Goal: Information Seeking & Learning: Learn about a topic

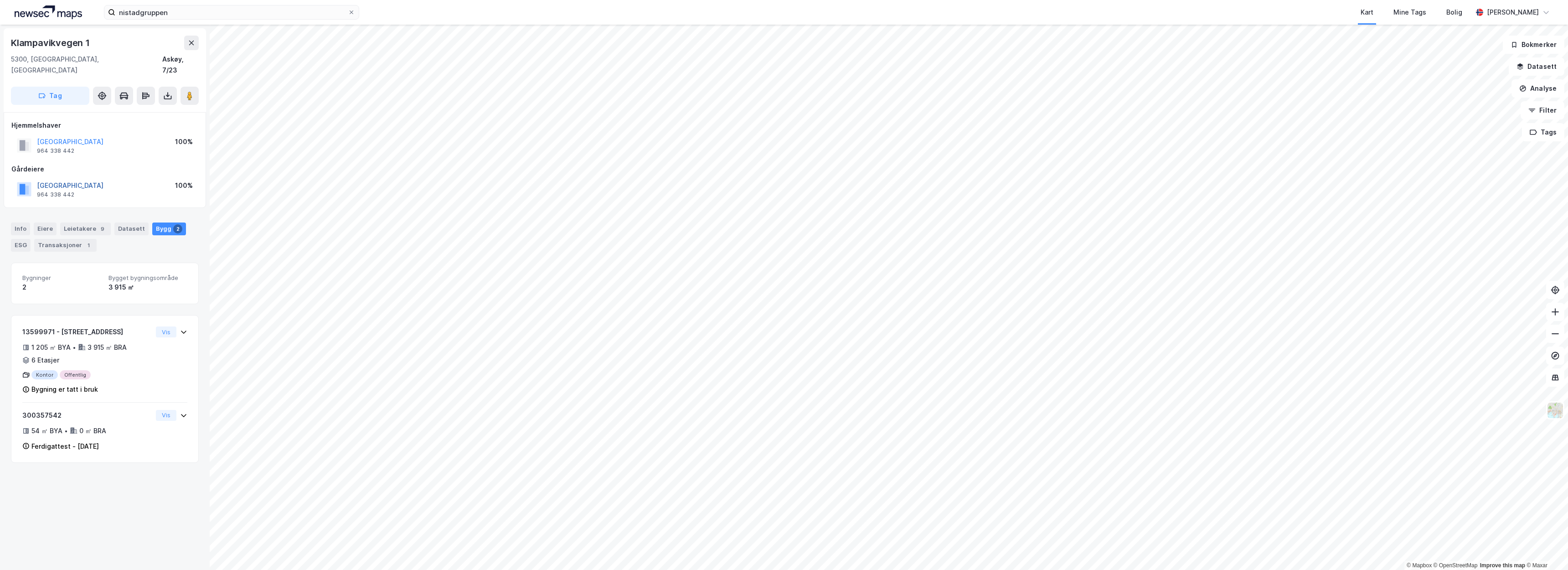
click at [0, 0] on button "[GEOGRAPHIC_DATA]" at bounding box center [0, 0] width 0 height 0
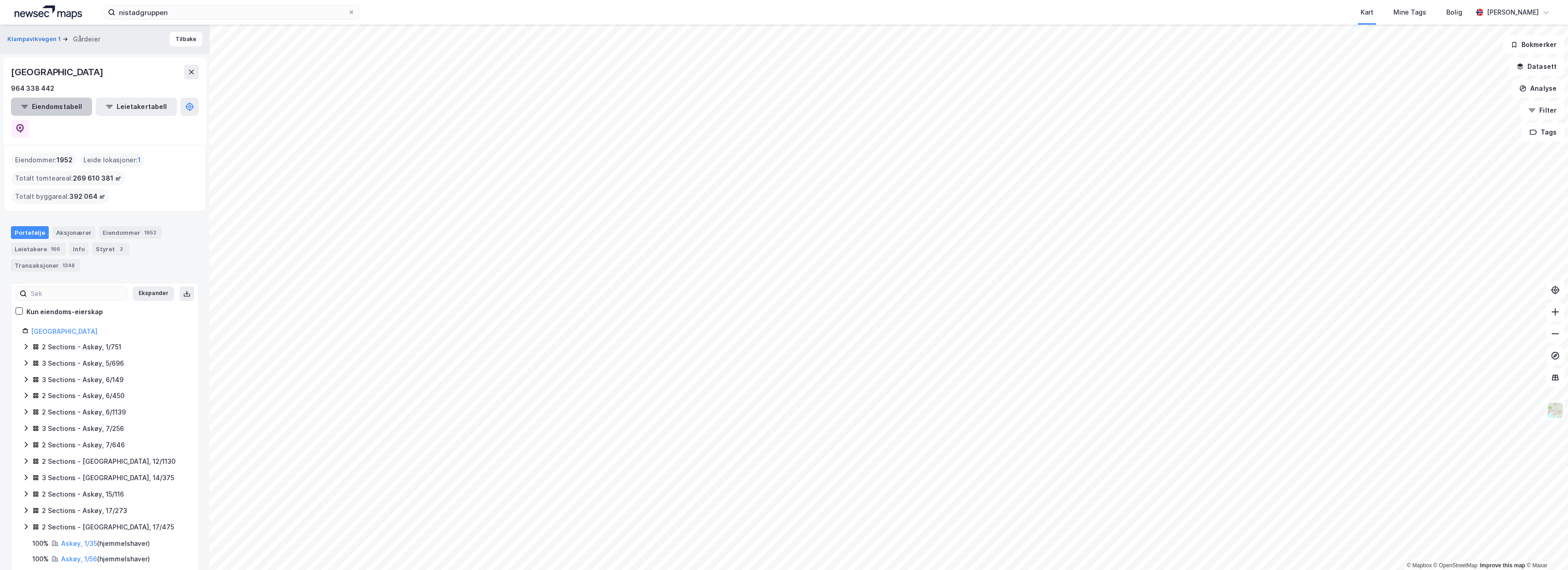
click at [73, 103] on button "Eiendomstabell" at bounding box center [51, 106] width 81 height 18
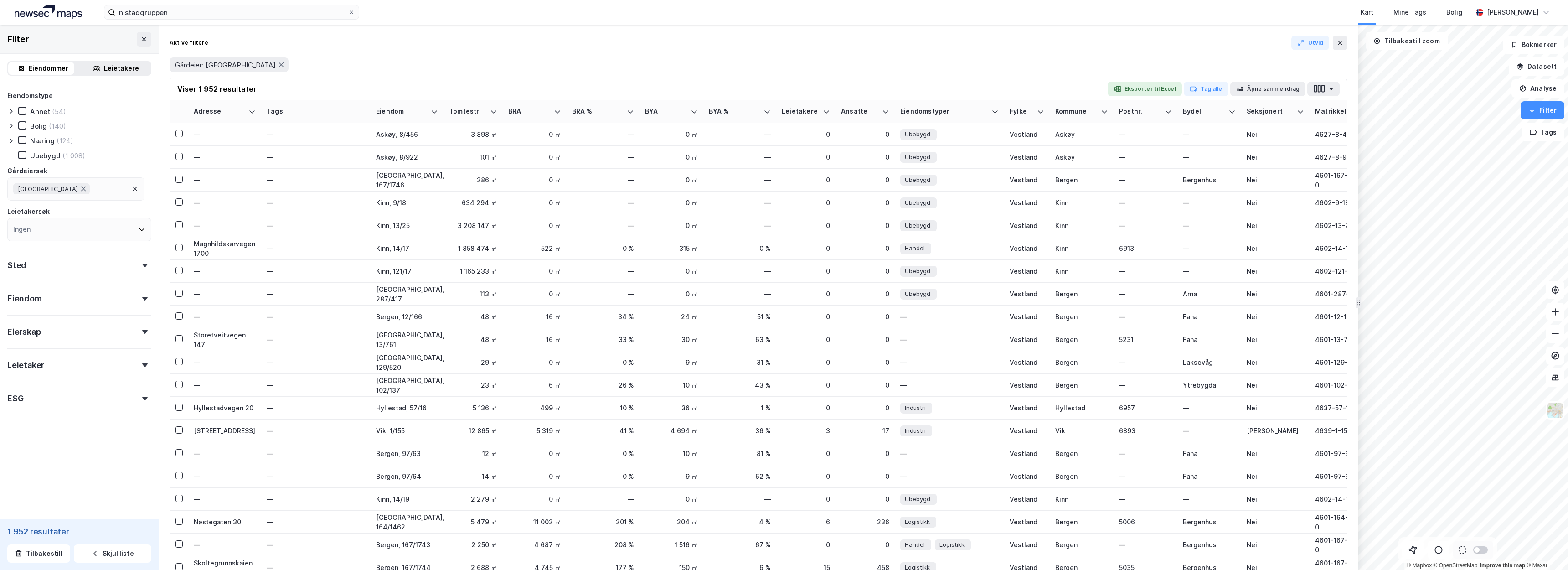
click at [70, 141] on div "(124)" at bounding box center [65, 141] width 17 height 9
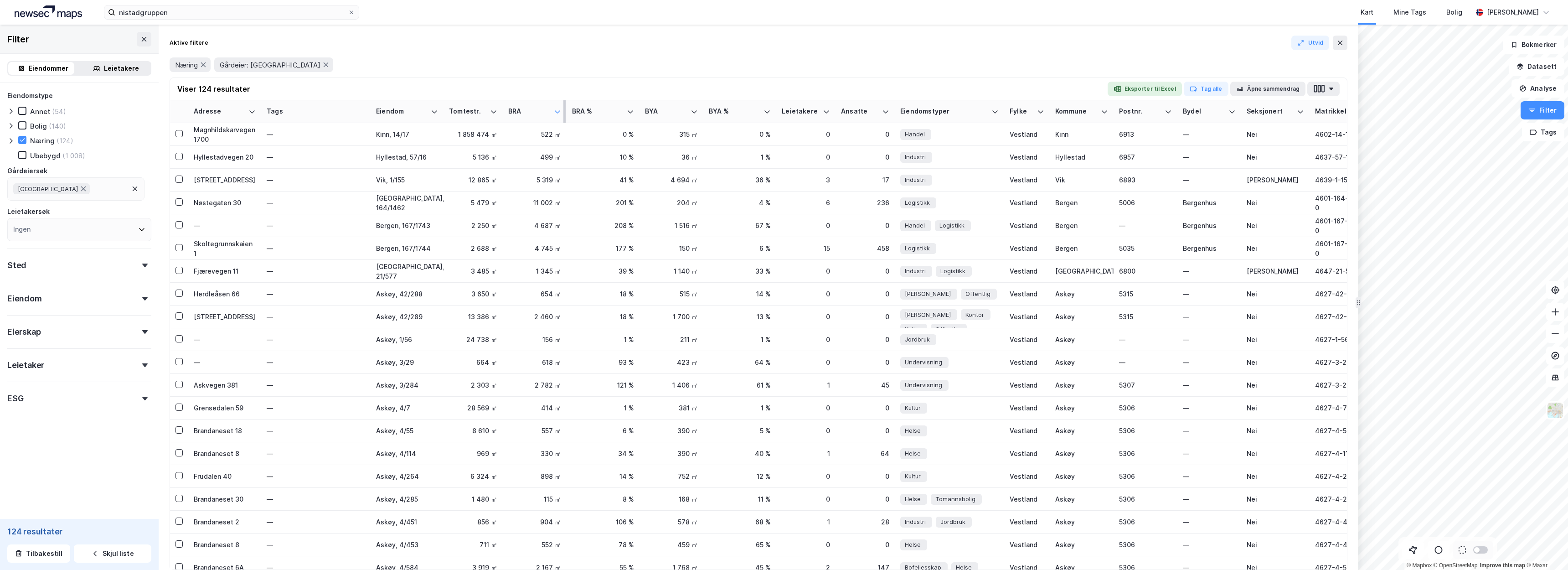
click at [557, 115] on icon at bounding box center [558, 112] width 7 height 7
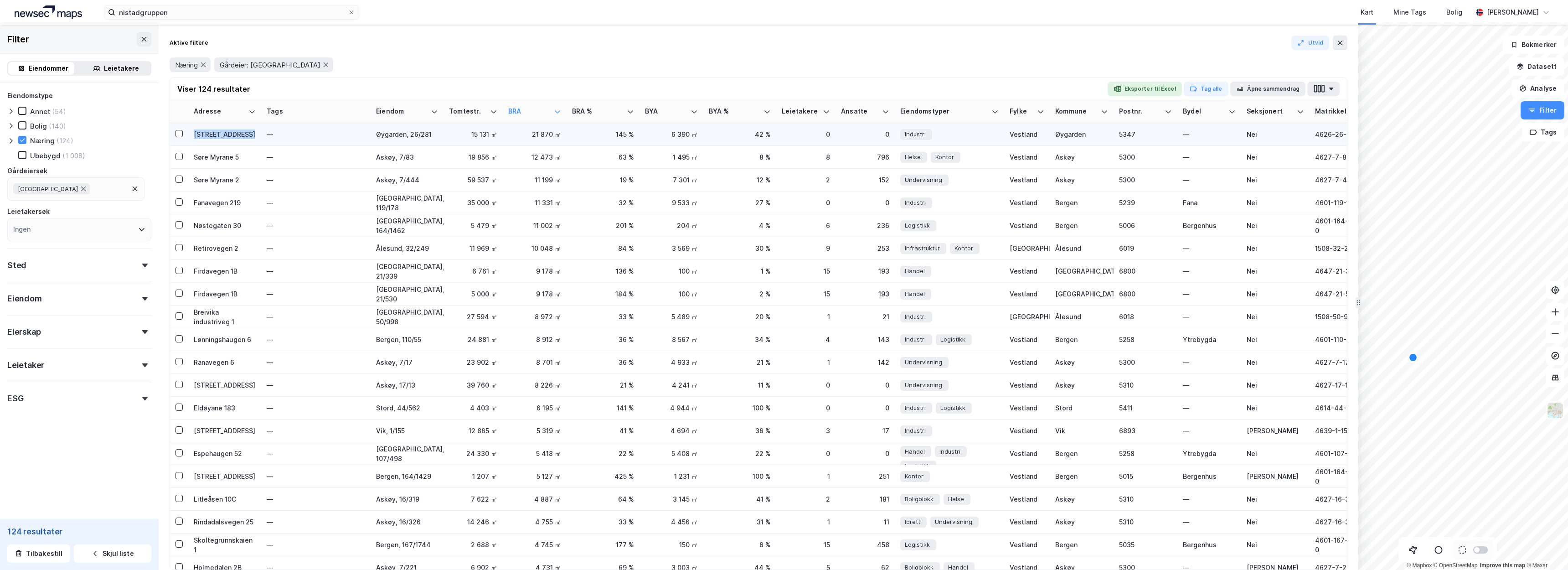
click at [201, 136] on div "[STREET_ADDRESS]" at bounding box center [224, 134] width 62 height 9
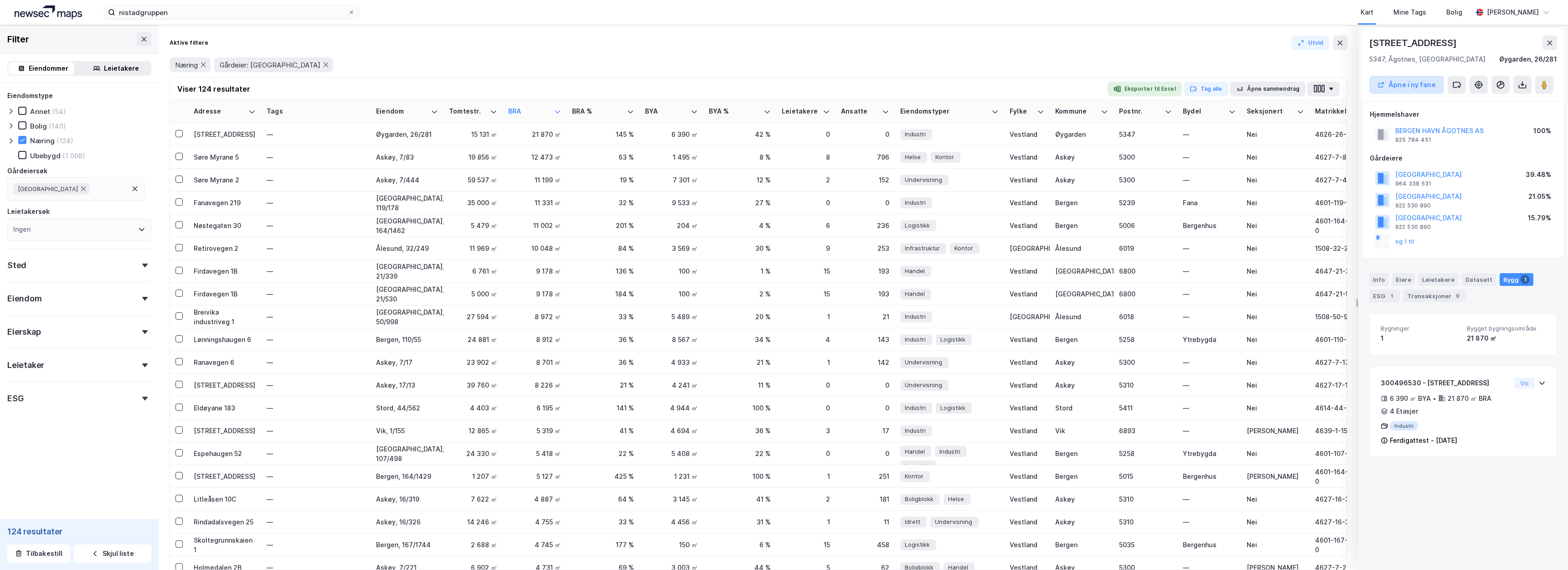
click at [1414, 77] on button "Åpne i ny fane" at bounding box center [1407, 85] width 75 height 18
click at [235, 153] on div "Søre Myrane 5" at bounding box center [224, 156] width 62 height 9
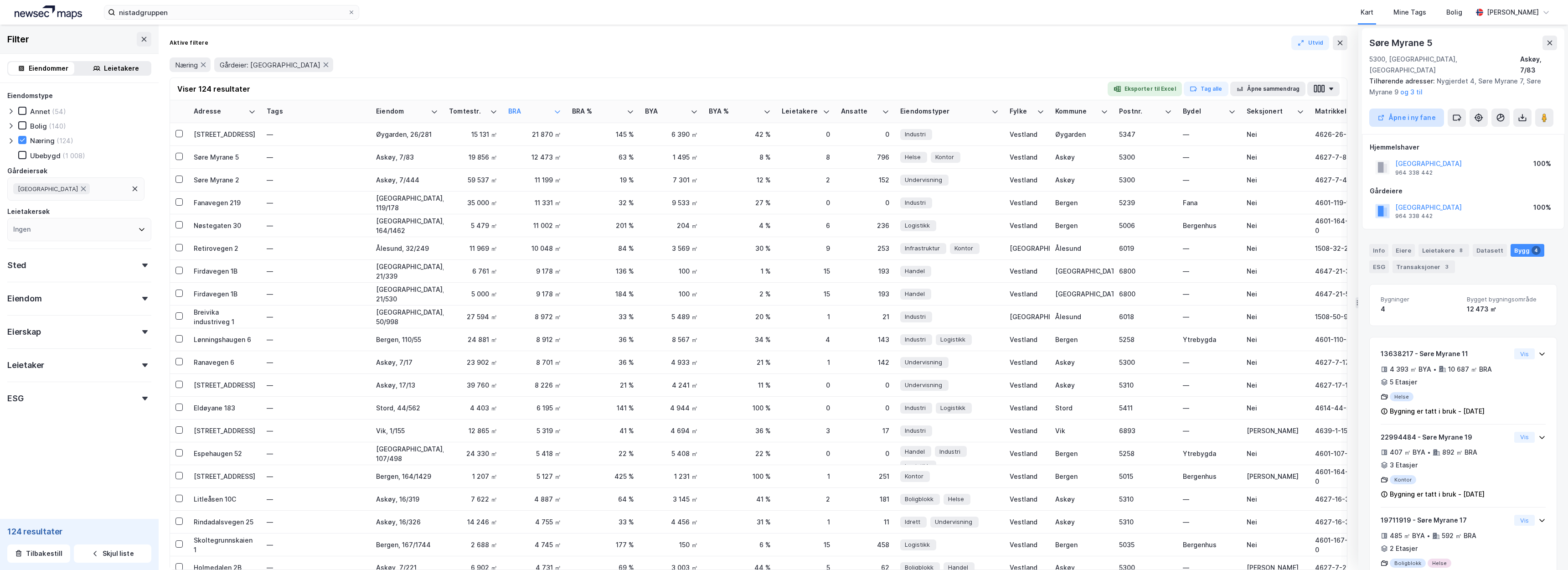
click at [1399, 108] on button "Åpne i ny fane" at bounding box center [1407, 117] width 75 height 18
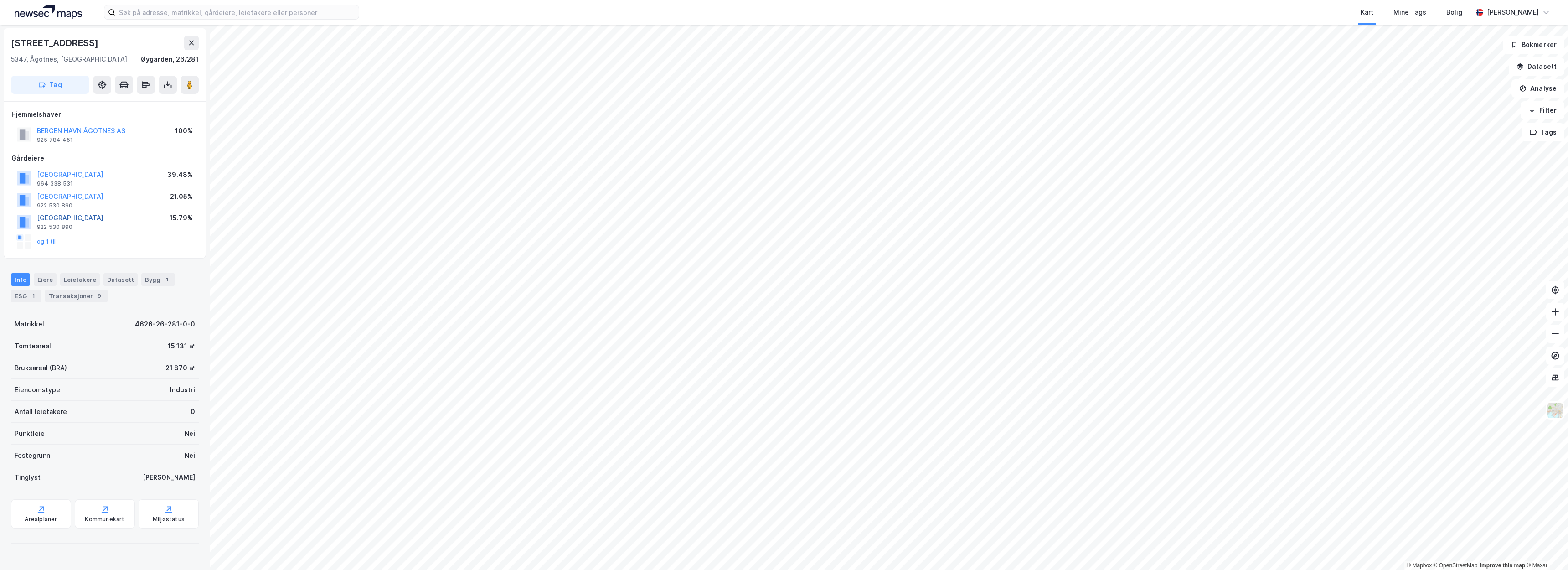
click at [0, 0] on button "[GEOGRAPHIC_DATA]" at bounding box center [0, 0] width 0 height 0
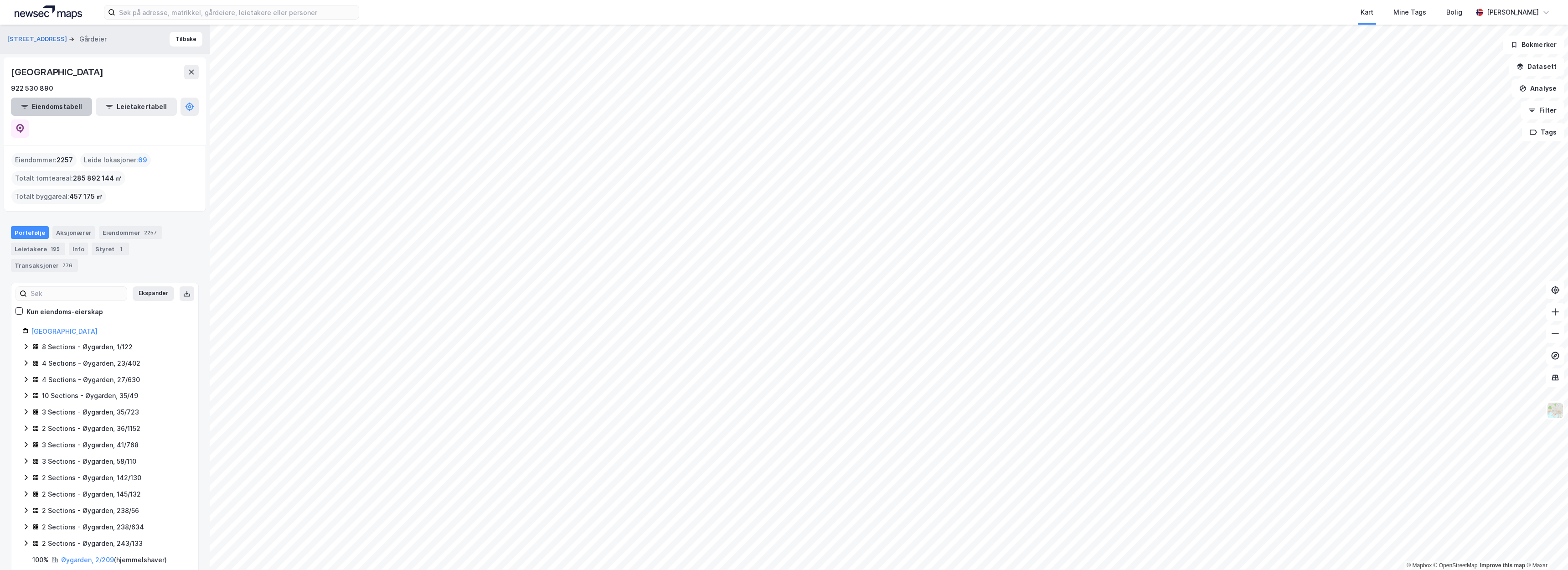
click at [53, 112] on button "Eiendomstabell" at bounding box center [51, 106] width 81 height 18
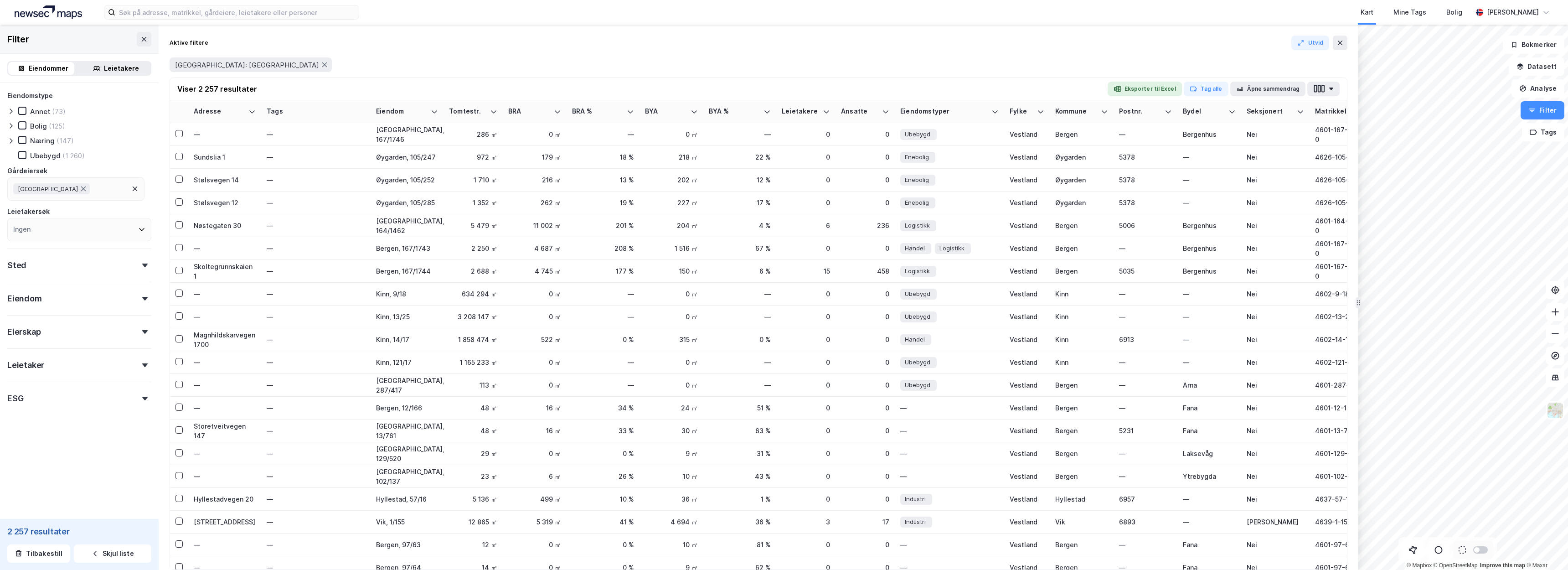
click at [47, 143] on div "Næring" at bounding box center [42, 141] width 24 height 9
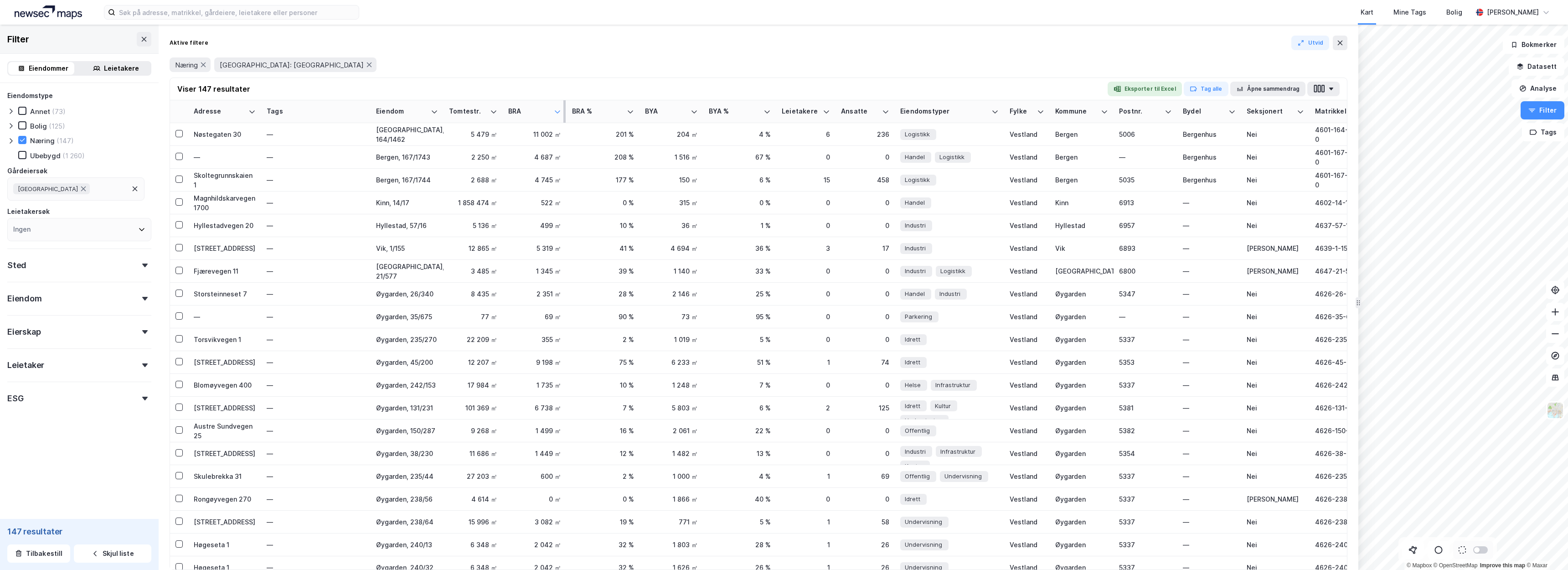
click at [558, 114] on icon at bounding box center [558, 112] width 7 height 7
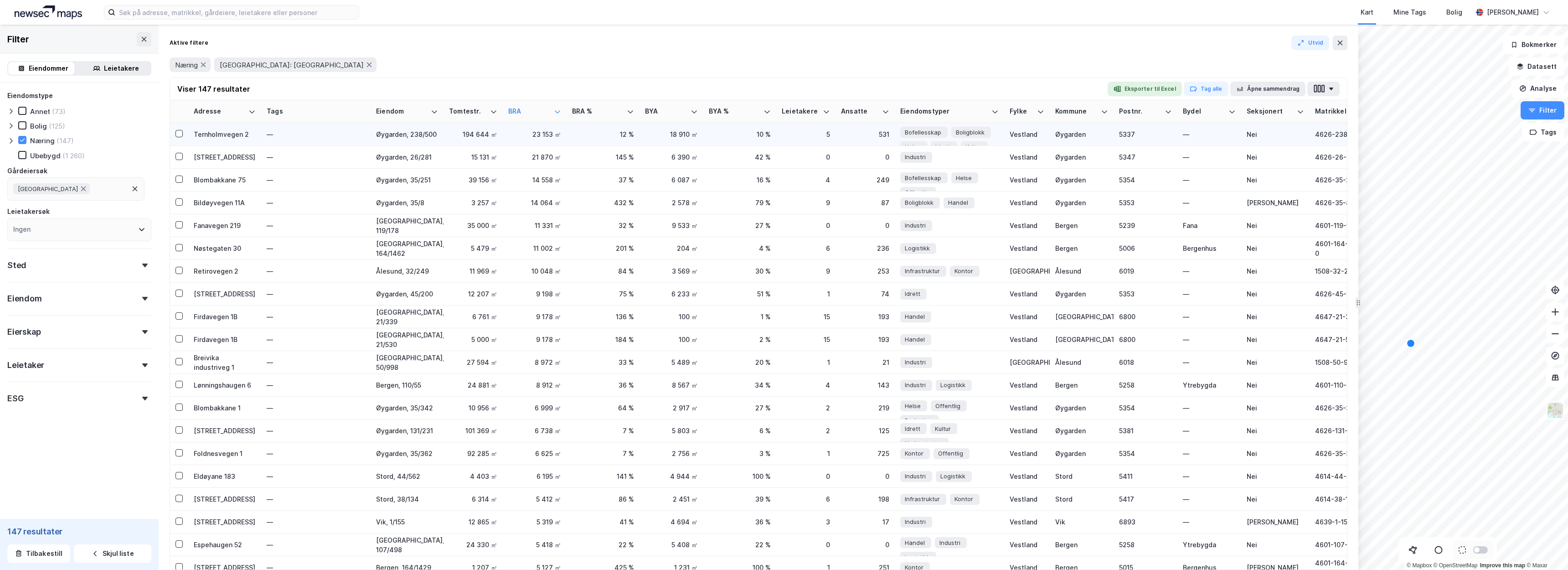
click at [215, 133] on div "Ternholmvegen 2" at bounding box center [224, 134] width 62 height 9
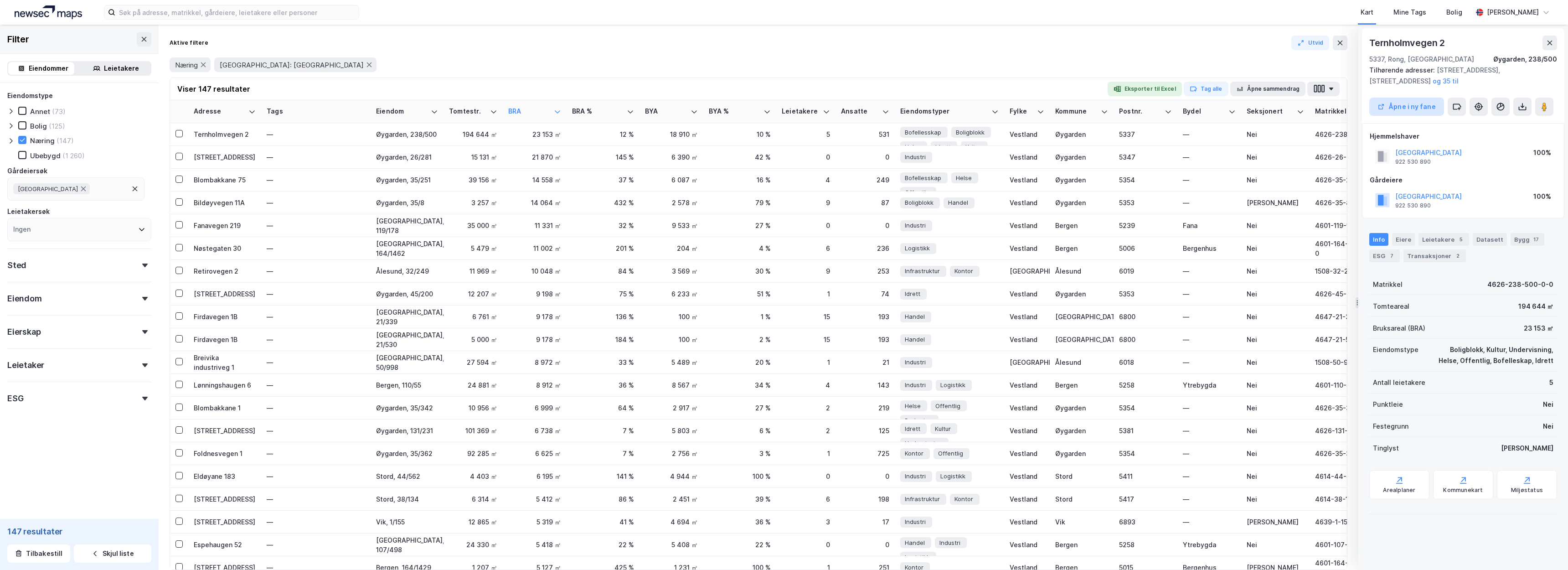
click at [1401, 98] on button "Åpne i ny fane" at bounding box center [1407, 106] width 75 height 18
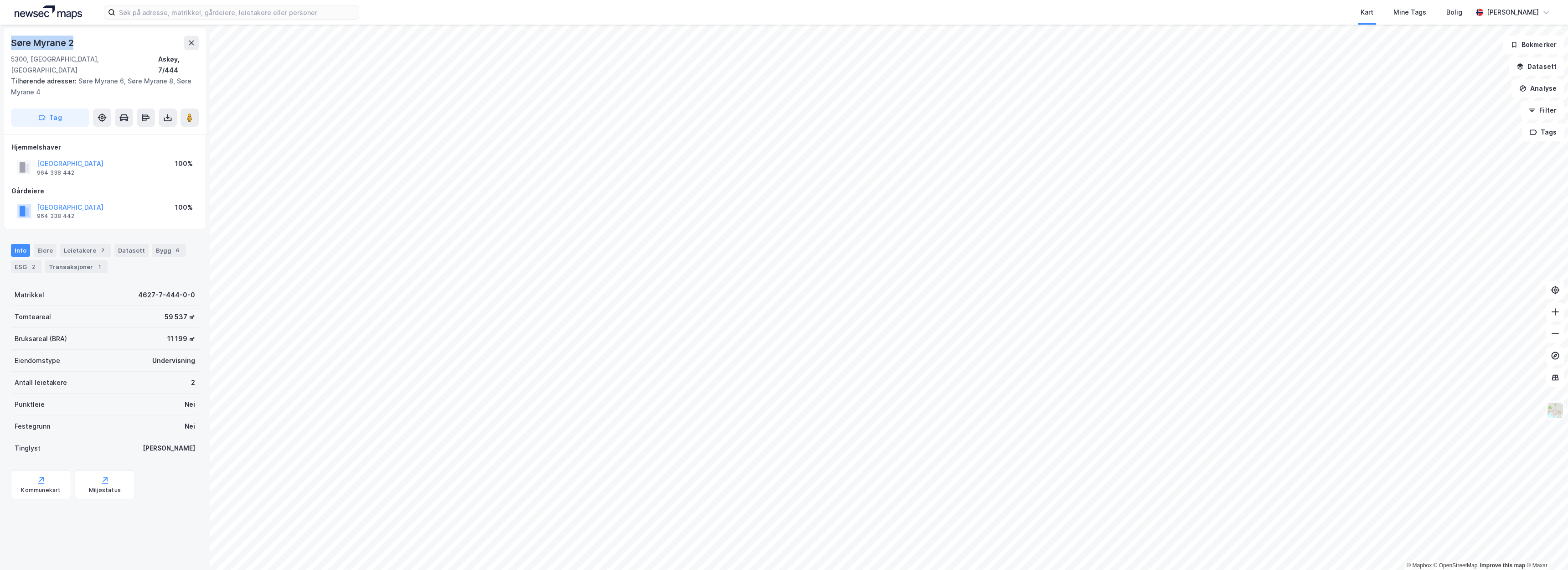
click at [5, 44] on div "Søre Myrane 2 5300, Kleppestø, Vestland Askøy, 7/444 Tilhørende adresser: Søre …" at bounding box center [105, 81] width 202 height 106
click at [171, 233] on div "Info Eiere Leietakere 2 Datasett Bygg 6 ESG 2 Transaksjoner 1" at bounding box center [105, 255] width 210 height 44
click at [173, 246] on div "6" at bounding box center [178, 250] width 9 height 9
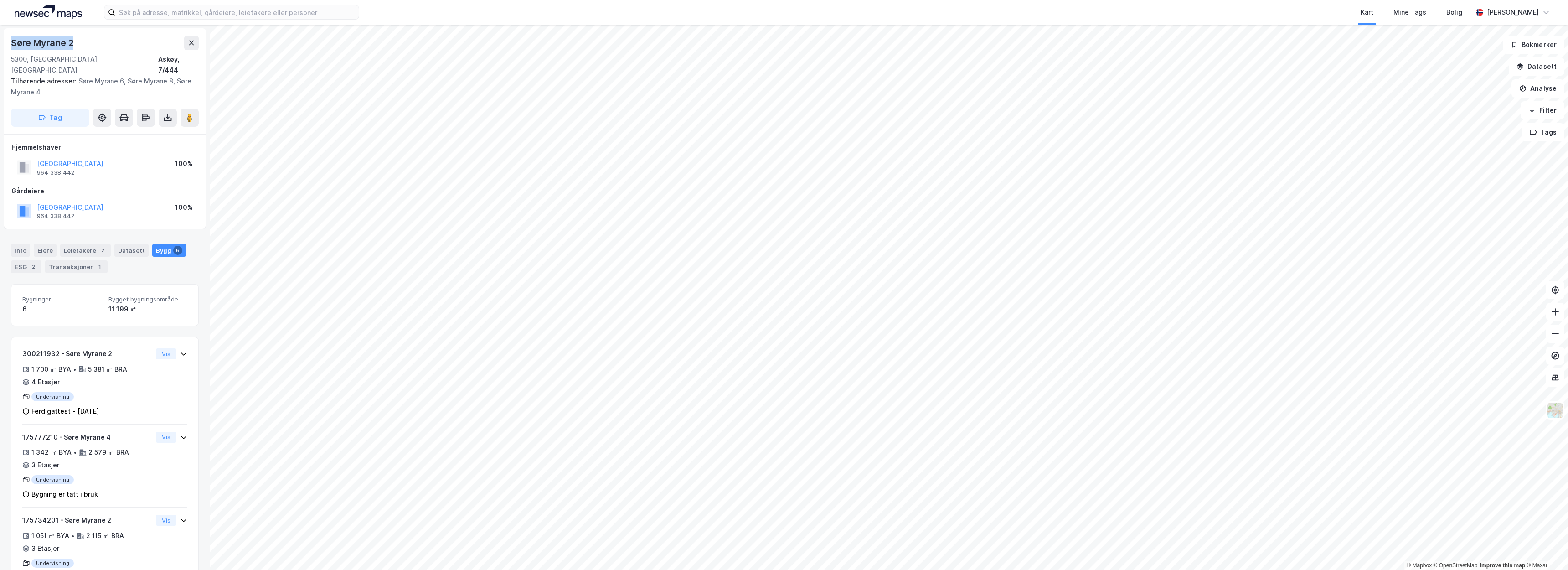
drag, startPoint x: 72, startPoint y: 44, endPoint x: 12, endPoint y: 43, distance: 60.0
click at [12, 43] on div "Søre Myrane 2" at bounding box center [43, 43] width 64 height 14
copy div "Søre Myrane 2"
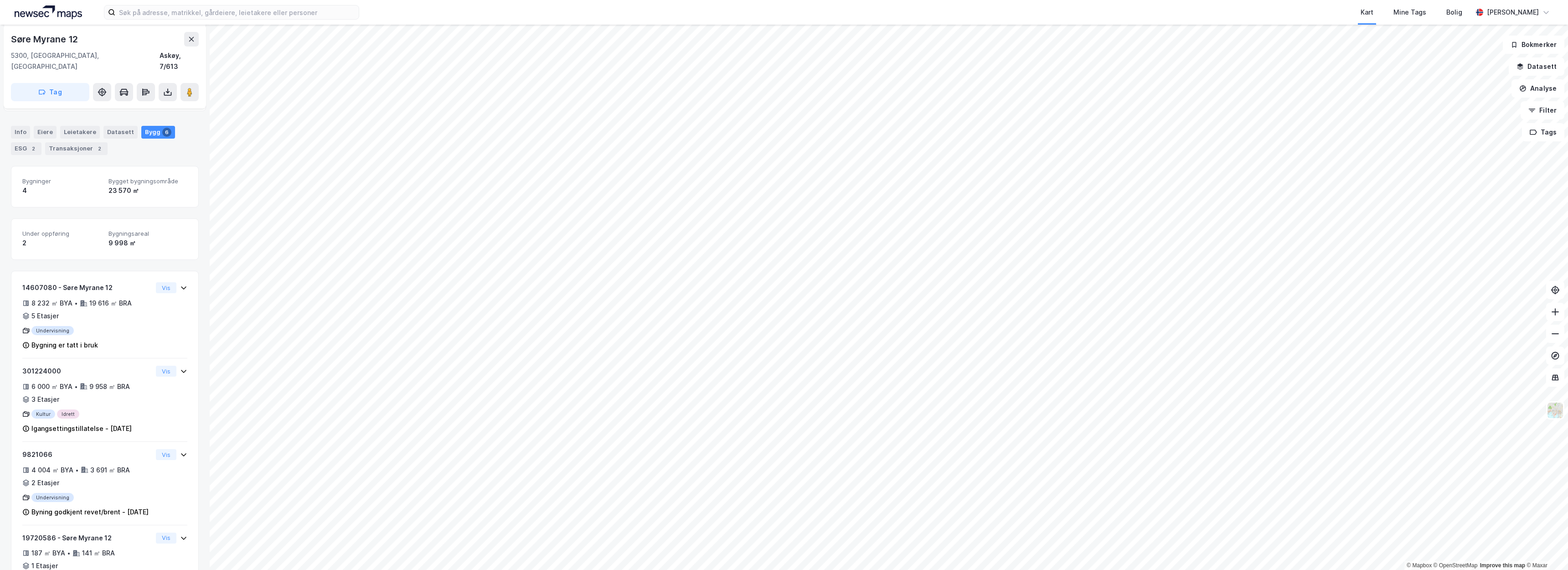
scroll to position [100, 0]
click at [1546, 68] on button "Datasett" at bounding box center [1537, 66] width 56 height 18
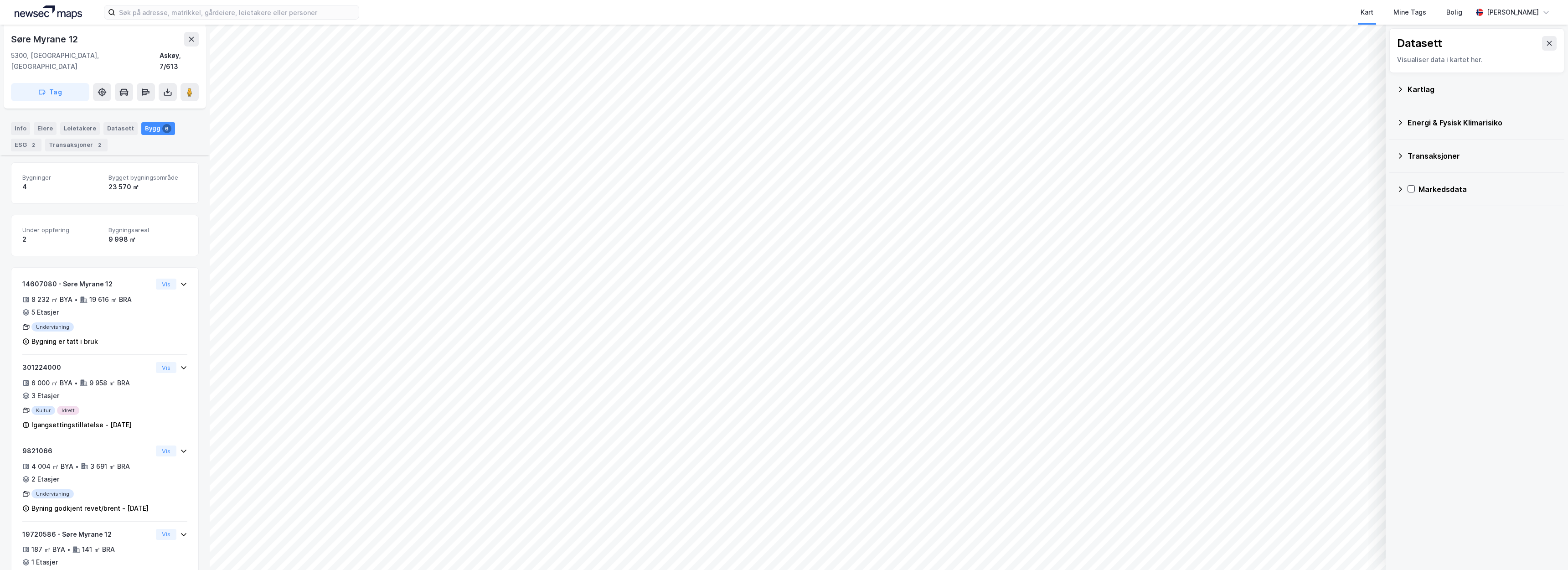
click at [1425, 131] on div "Energi & Fysisk Klimarisiko" at bounding box center [1477, 123] width 161 height 22
click at [1432, 143] on div "Energimerking" at bounding box center [1493, 144] width 127 height 11
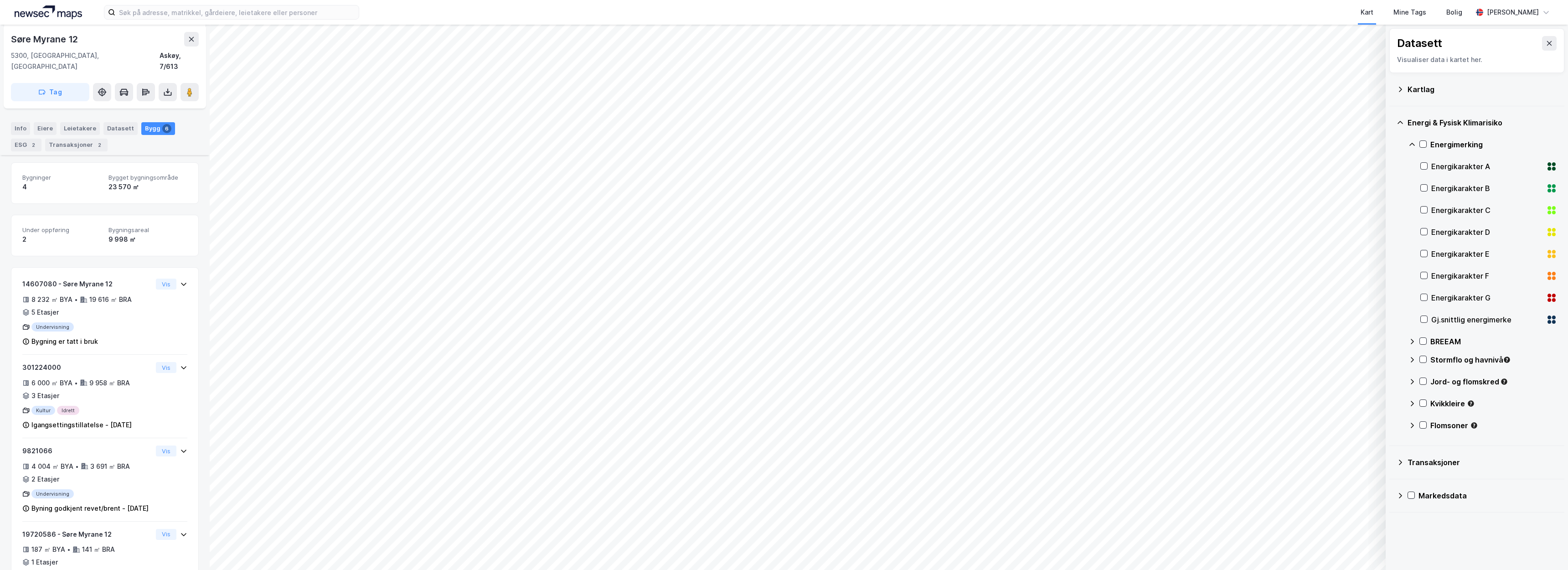
click at [1432, 143] on div "Energimerking" at bounding box center [1493, 144] width 127 height 11
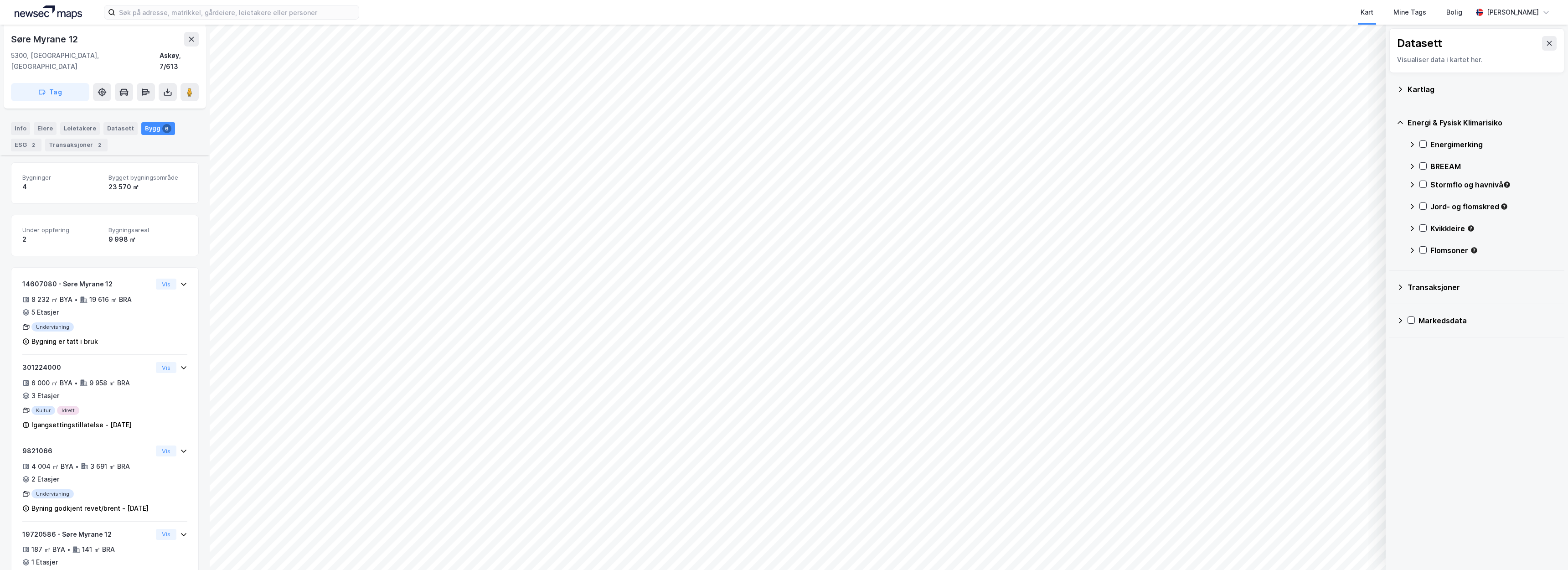
click at [1420, 96] on div "Kartlag" at bounding box center [1477, 89] width 161 height 22
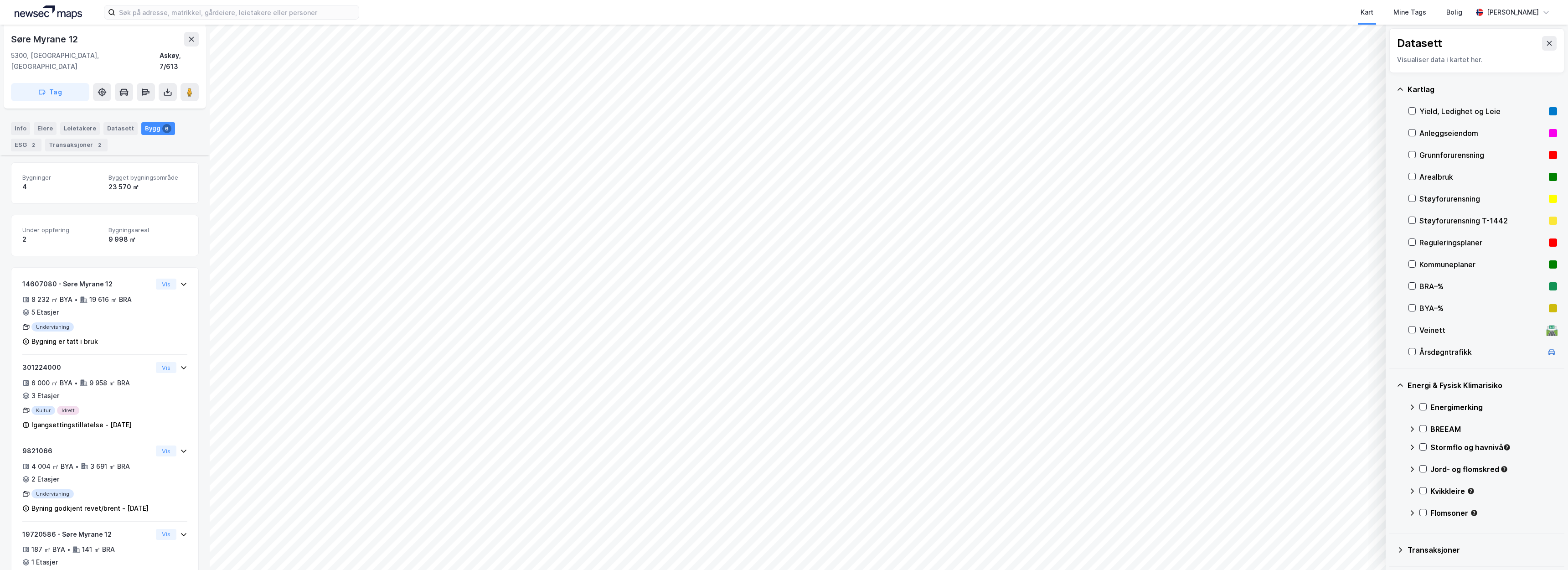
click at [1427, 108] on div "Yield, Ledighet og Leie" at bounding box center [1483, 111] width 126 height 11
click at [1422, 85] on div "Kartlag" at bounding box center [1483, 89] width 150 height 11
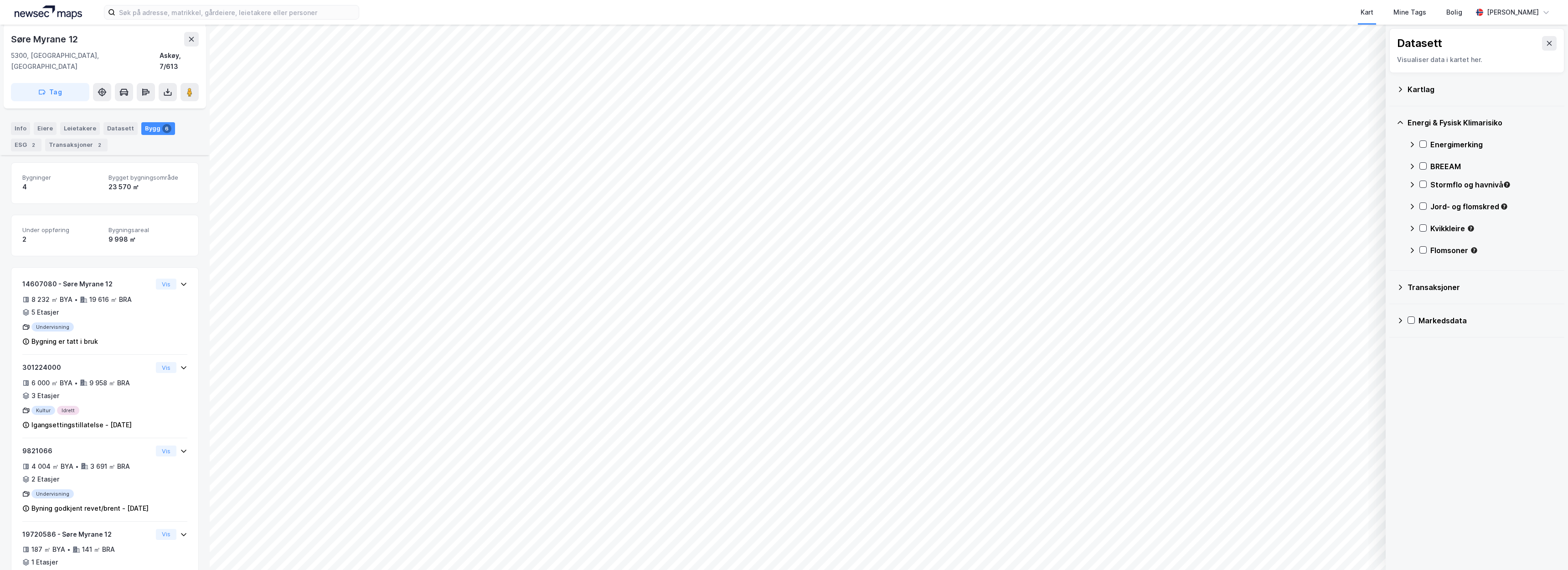
click at [1425, 122] on div "Energi & Fysisk Klimarisiko" at bounding box center [1483, 122] width 150 height 11
click at [1547, 41] on icon at bounding box center [1549, 43] width 5 height 4
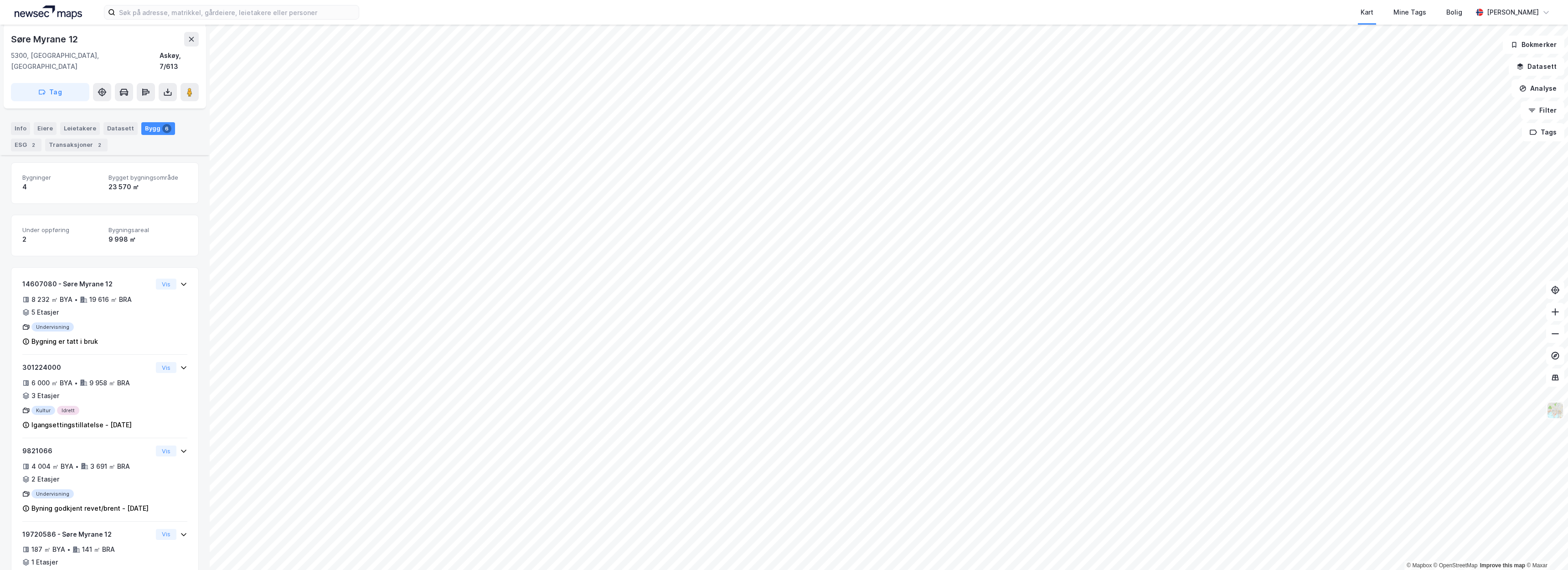
click at [1557, 410] on img at bounding box center [1556, 410] width 17 height 17
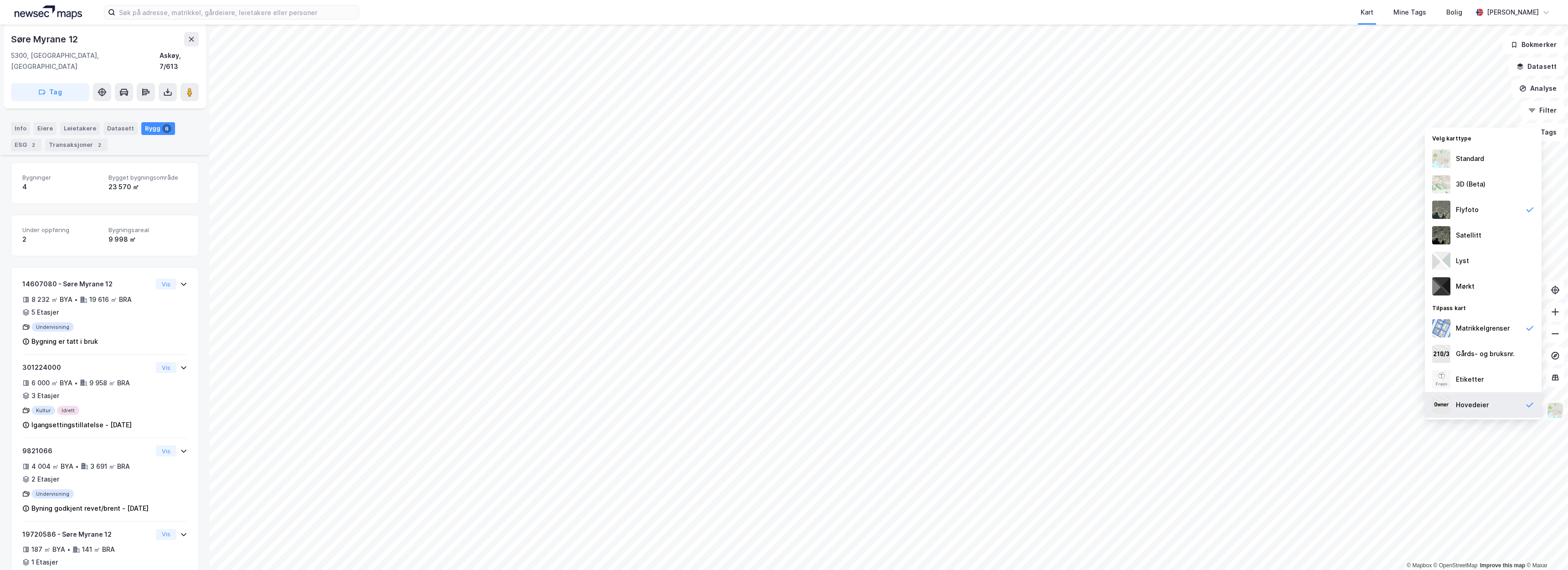
click at [1473, 413] on div "Hovedeier" at bounding box center [1483, 405] width 117 height 26
click at [1481, 211] on div "Flyfoto" at bounding box center [1483, 210] width 117 height 26
click at [1487, 336] on div "Matrikkelgrenser" at bounding box center [1483, 328] width 117 height 26
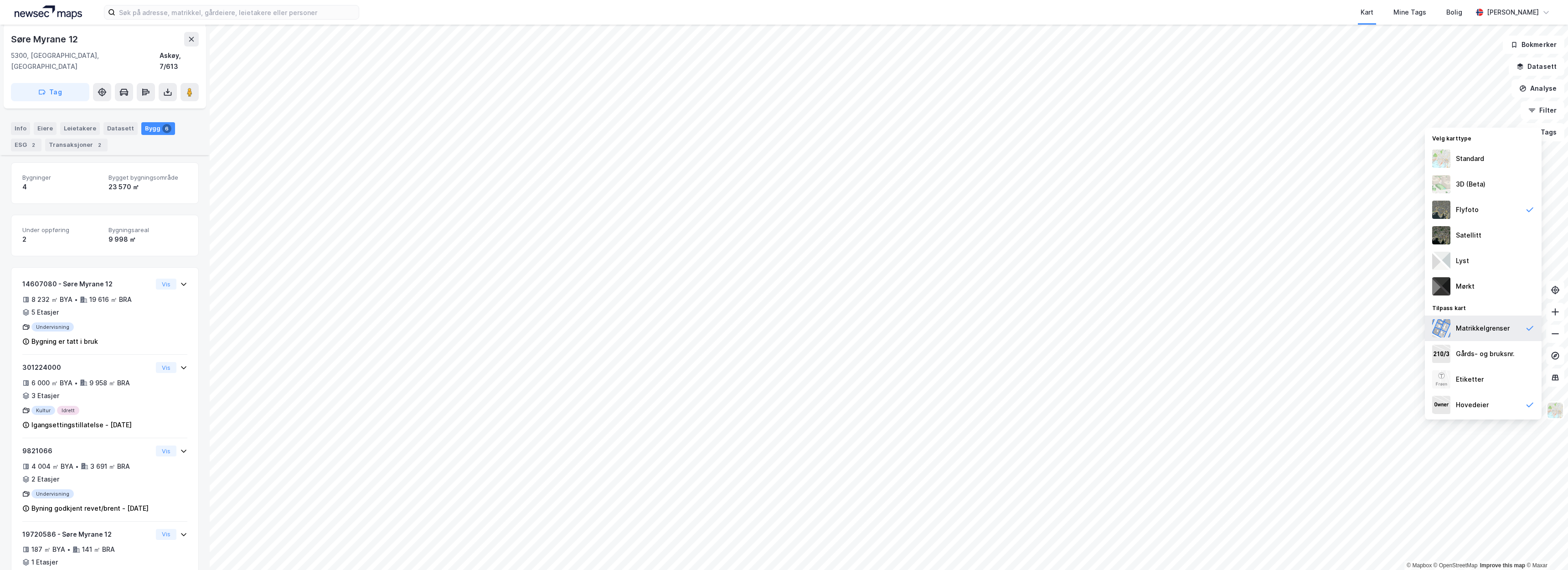
click at [1487, 336] on div "Matrikkelgrenser" at bounding box center [1483, 328] width 117 height 26
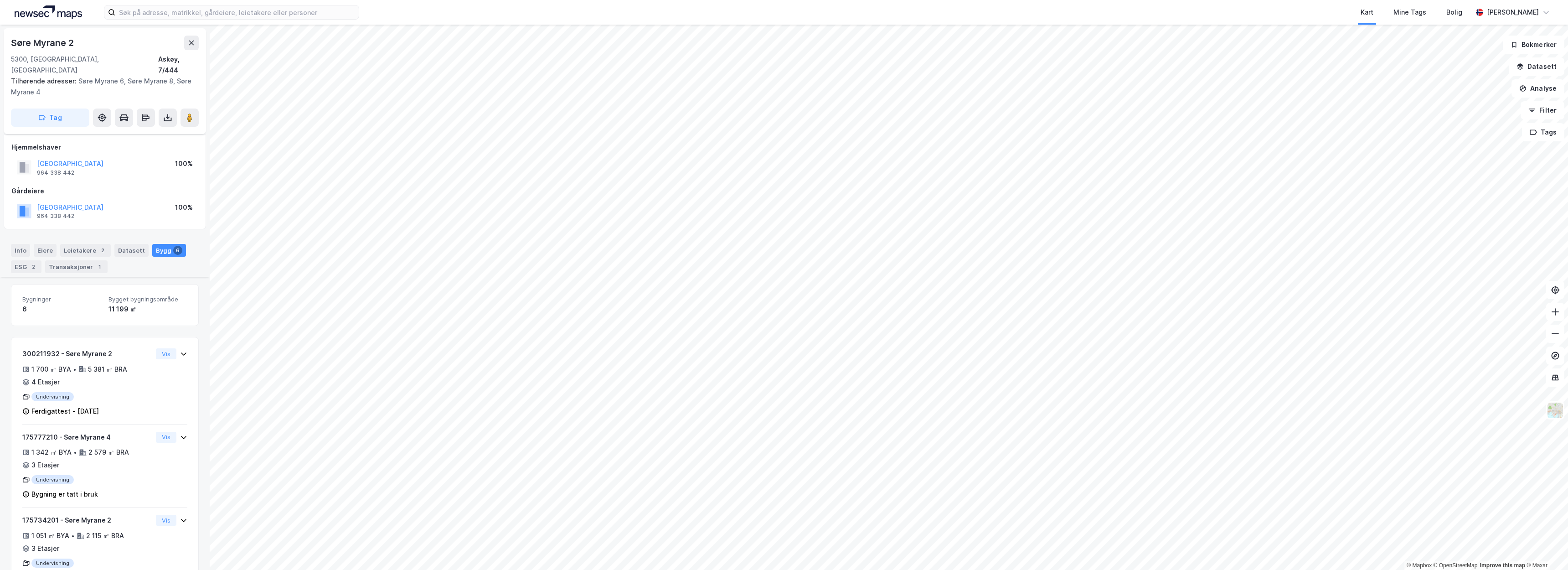
scroll to position [100, 0]
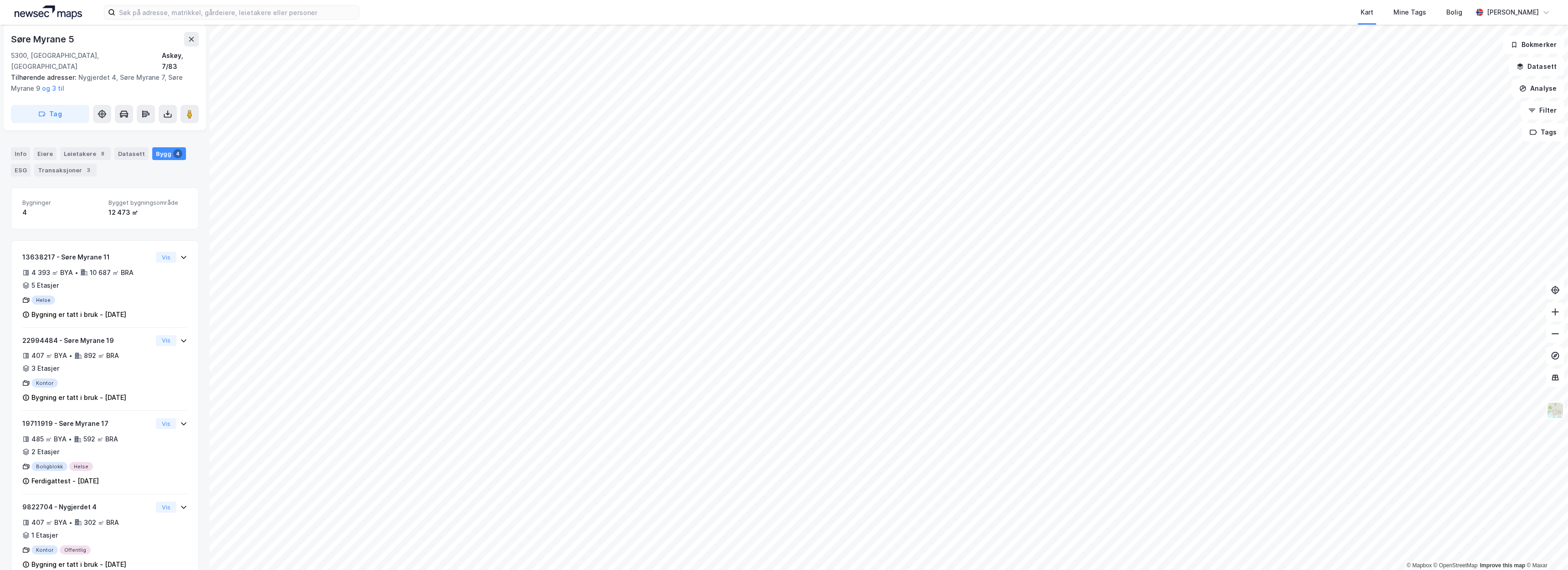
scroll to position [97, 0]
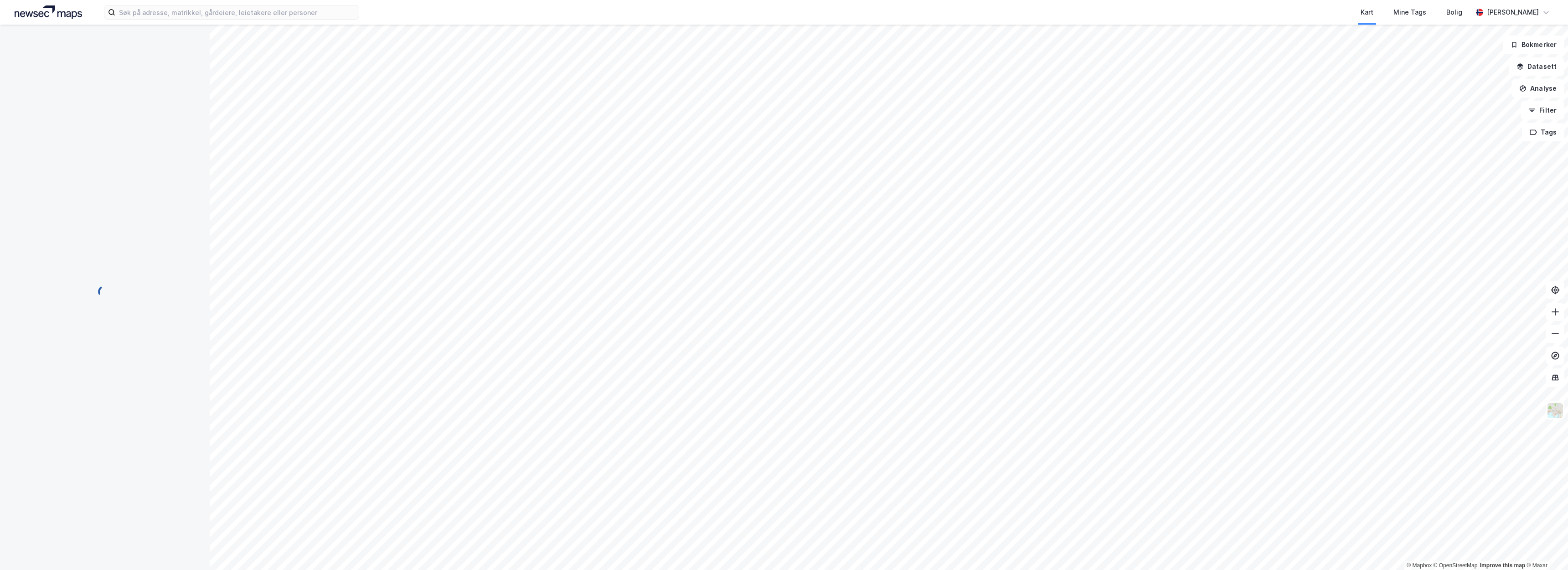
scroll to position [97, 0]
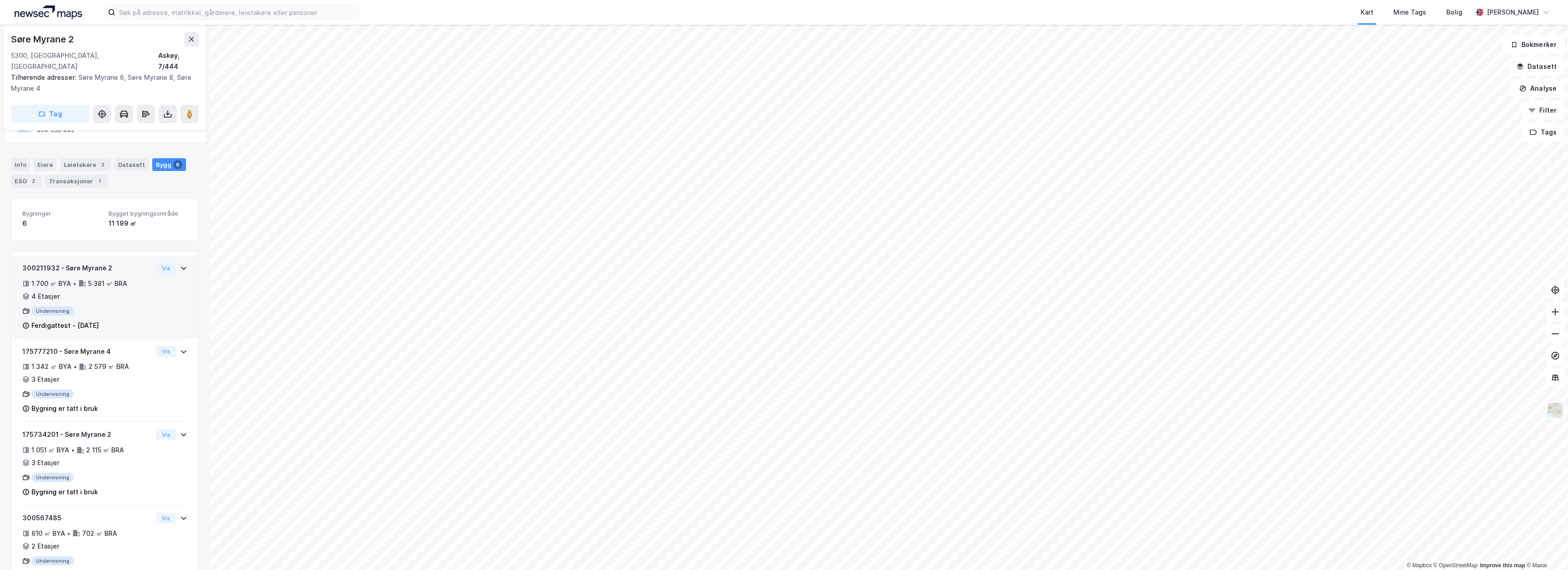
scroll to position [70, 0]
